Goal: Connect with others: Participate in discussion

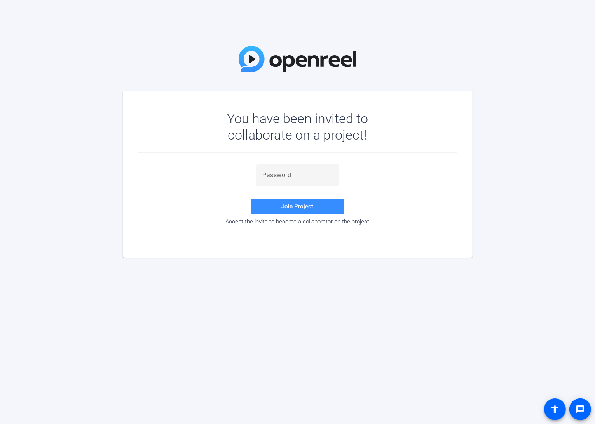
click at [309, 187] on div at bounding box center [297, 190] width 82 height 9
click at [302, 181] on div at bounding box center [298, 175] width 70 height 22
paste input "cGA%]D"
type input "cGA%]D"
click at [300, 202] on span at bounding box center [297, 206] width 93 height 19
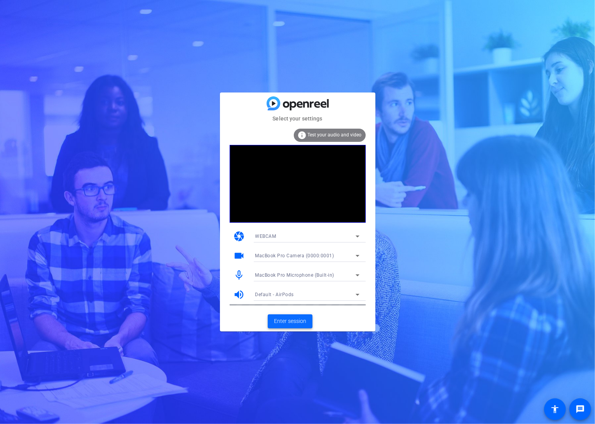
click at [291, 323] on span "Enter session" at bounding box center [290, 321] width 32 height 8
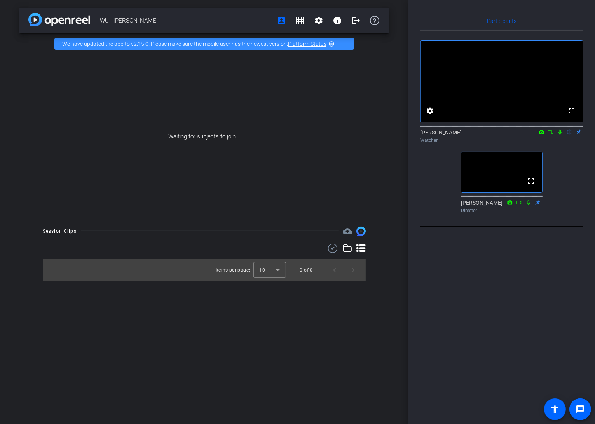
click at [560, 135] on icon at bounding box center [560, 131] width 6 height 5
click at [560, 135] on icon at bounding box center [560, 132] width 4 height 5
click at [560, 135] on icon at bounding box center [560, 131] width 6 height 5
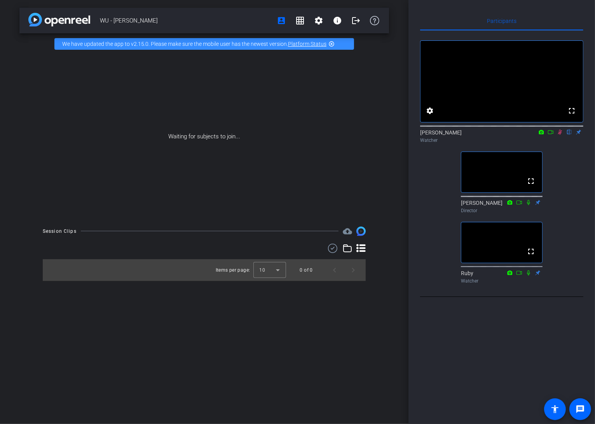
click at [569, 135] on mat-icon "flip" at bounding box center [569, 131] width 9 height 7
click at [578, 143] on div "[PERSON_NAME] flip Watcher" at bounding box center [501, 136] width 163 height 15
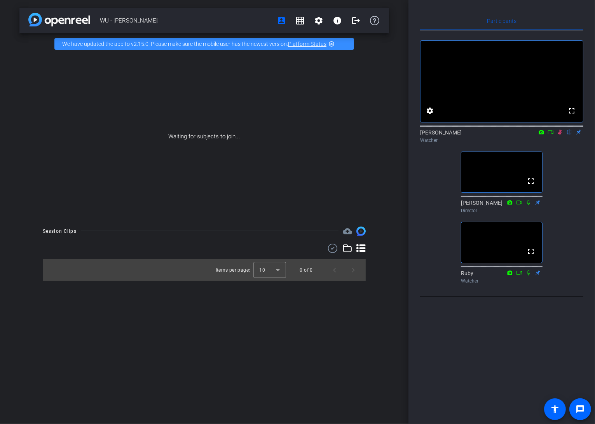
click at [517, 142] on div "[PERSON_NAME] flip Watcher" at bounding box center [501, 136] width 163 height 15
click at [560, 135] on icon at bounding box center [560, 131] width 6 height 5
click at [352, 17] on mat-icon "logout" at bounding box center [355, 20] width 9 height 9
click at [358, 141] on div "Waiting for subjects to join..." at bounding box center [204, 136] width 370 height 164
